Goal: Information Seeking & Learning: Learn about a topic

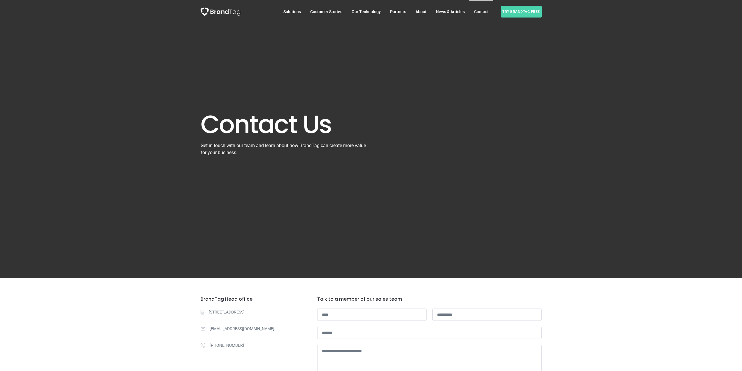
click at [418, 13] on span "About" at bounding box center [421, 11] width 11 height 5
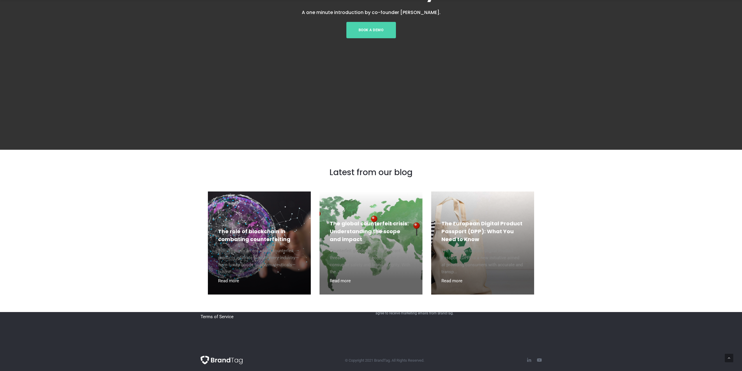
scroll to position [684, 0]
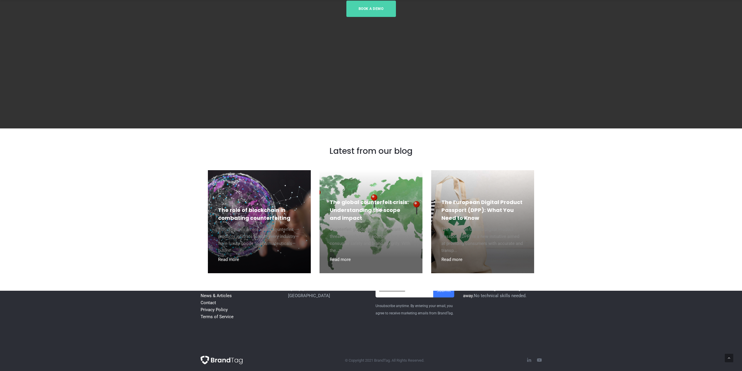
click at [452, 260] on link "Read more" at bounding box center [452, 259] width 21 height 5
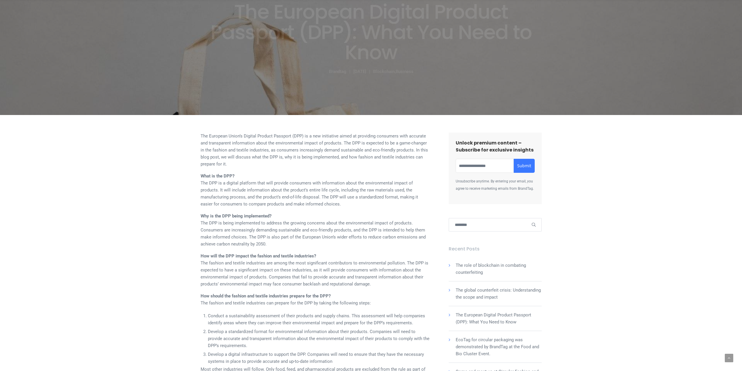
scroll to position [148, 0]
